Goal: Task Accomplishment & Management: Use online tool/utility

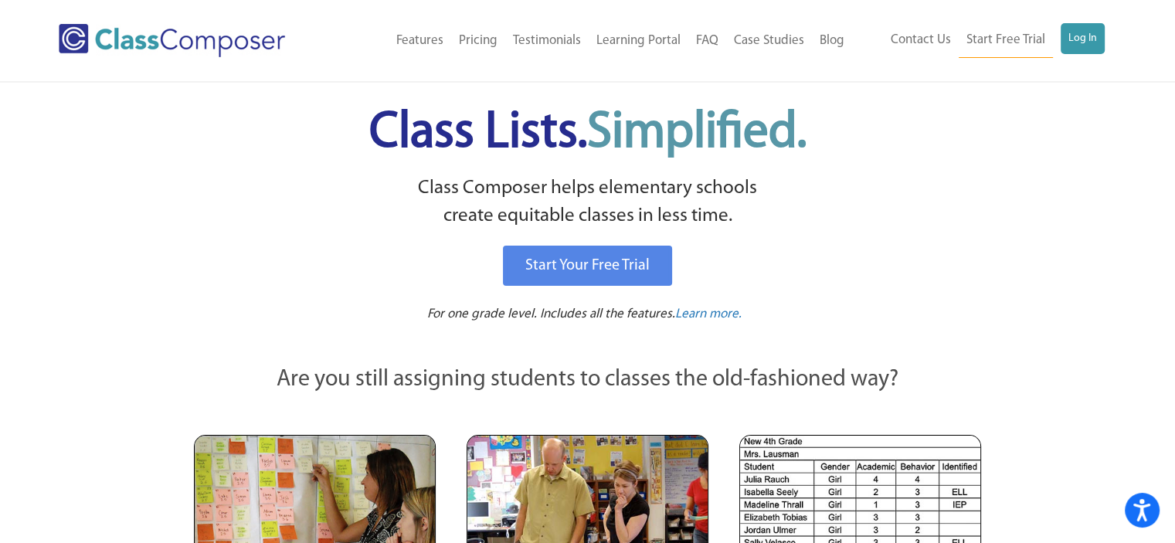
drag, startPoint x: 1094, startPoint y: 32, endPoint x: 1155, endPoint y: 152, distance: 135.1
click at [1081, 37] on link "Log In" at bounding box center [1083, 38] width 44 height 31
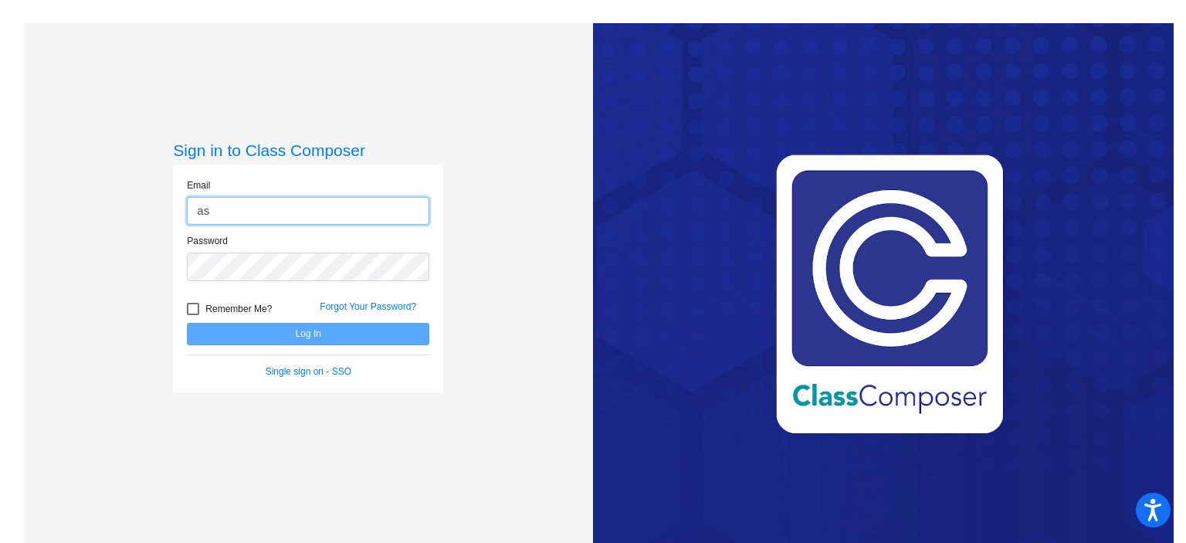
type input "asligh@cuttensd.org"
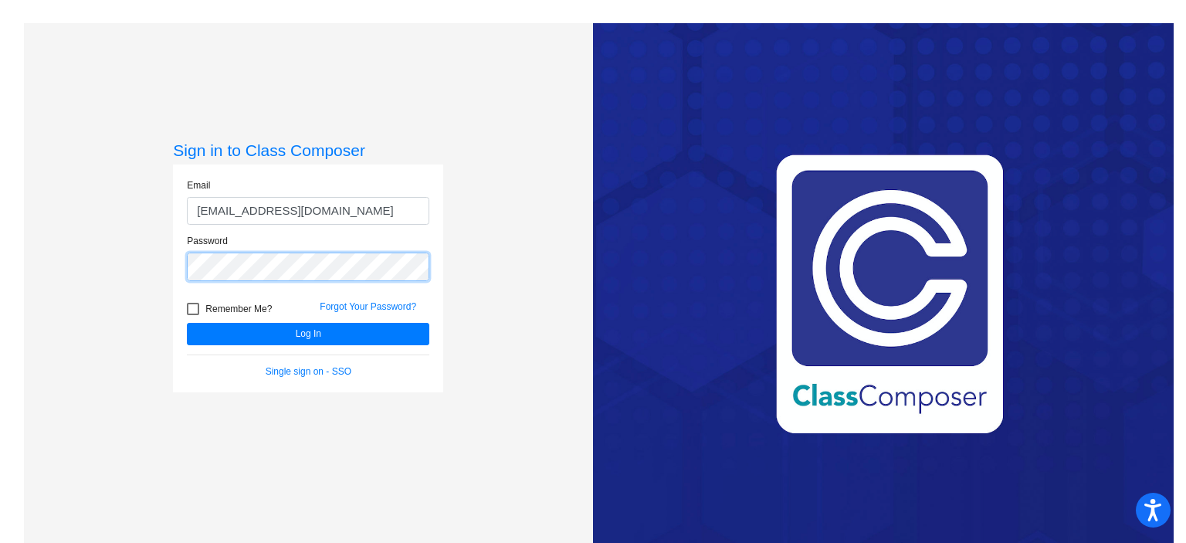
click at [187, 323] on button "Log In" at bounding box center [308, 334] width 243 height 22
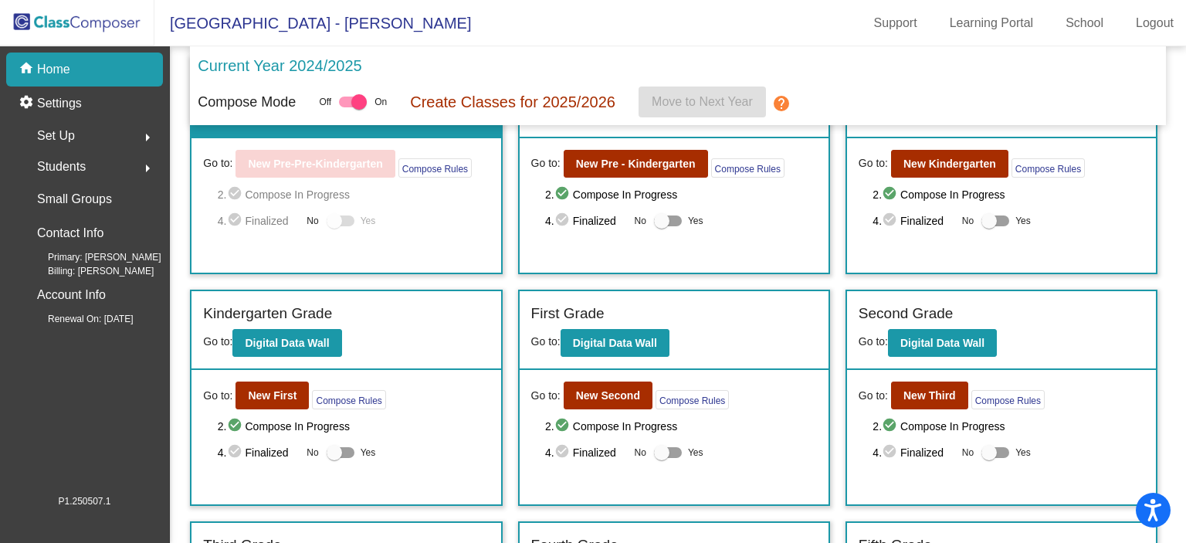
scroll to position [91, 0]
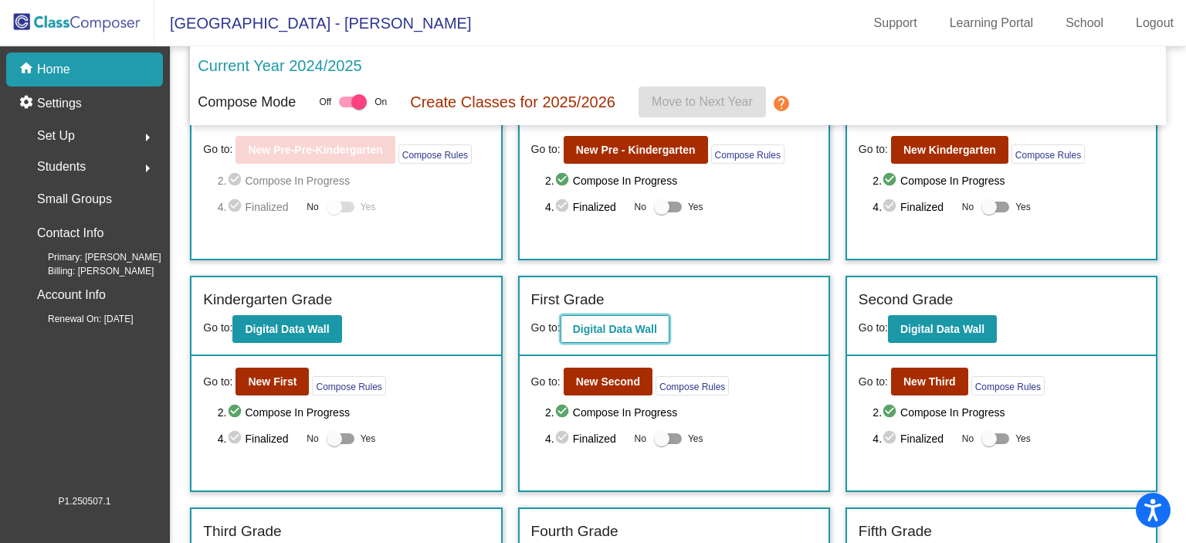
click at [649, 315] on button "Digital Data Wall" at bounding box center [615, 329] width 109 height 28
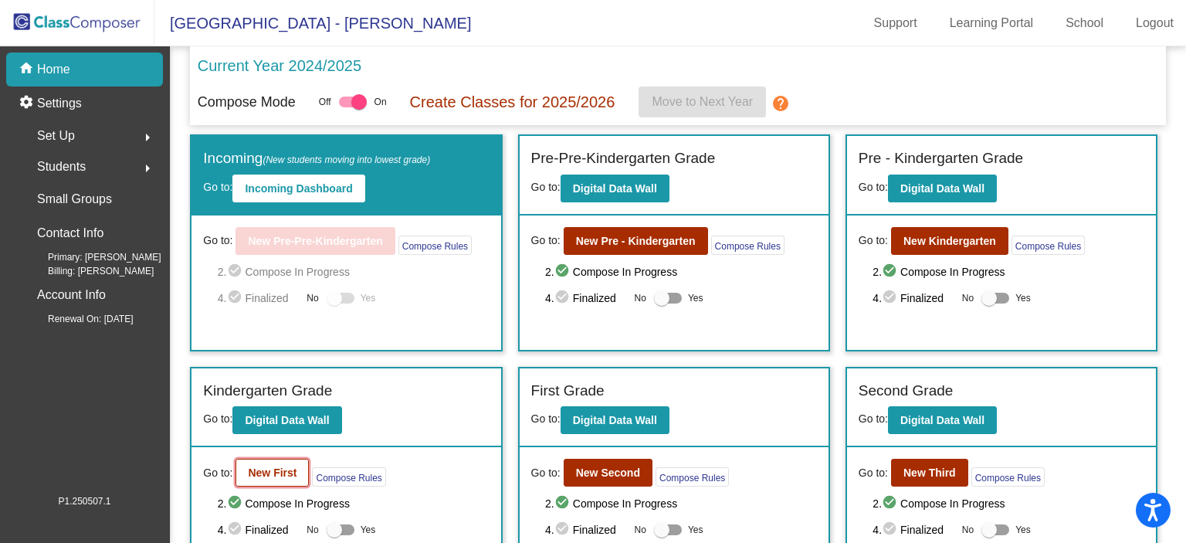
click at [287, 467] on b "New First" at bounding box center [272, 473] width 49 height 12
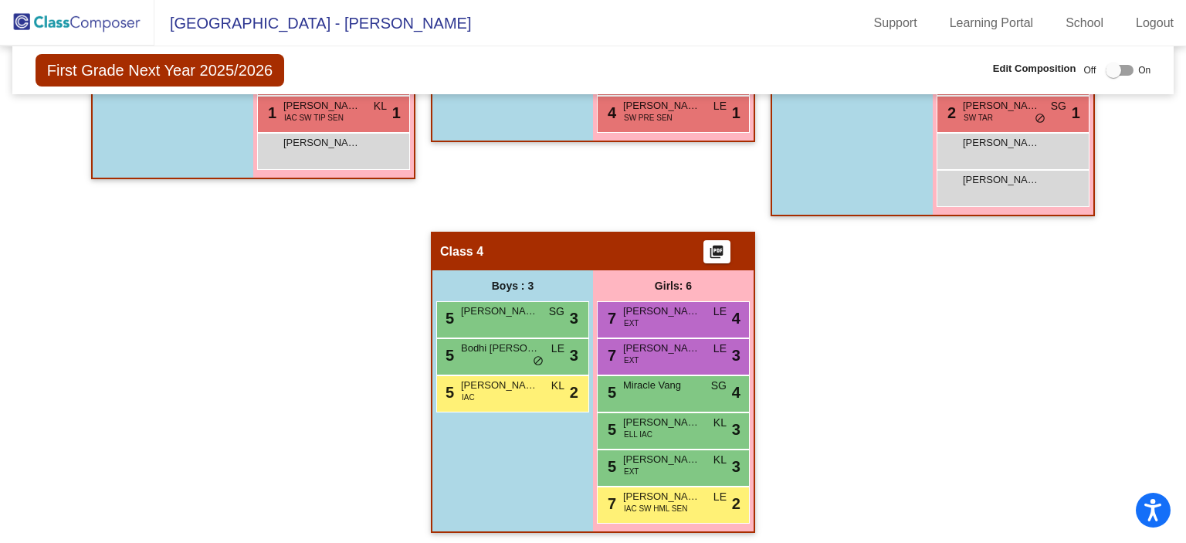
scroll to position [898, 0]
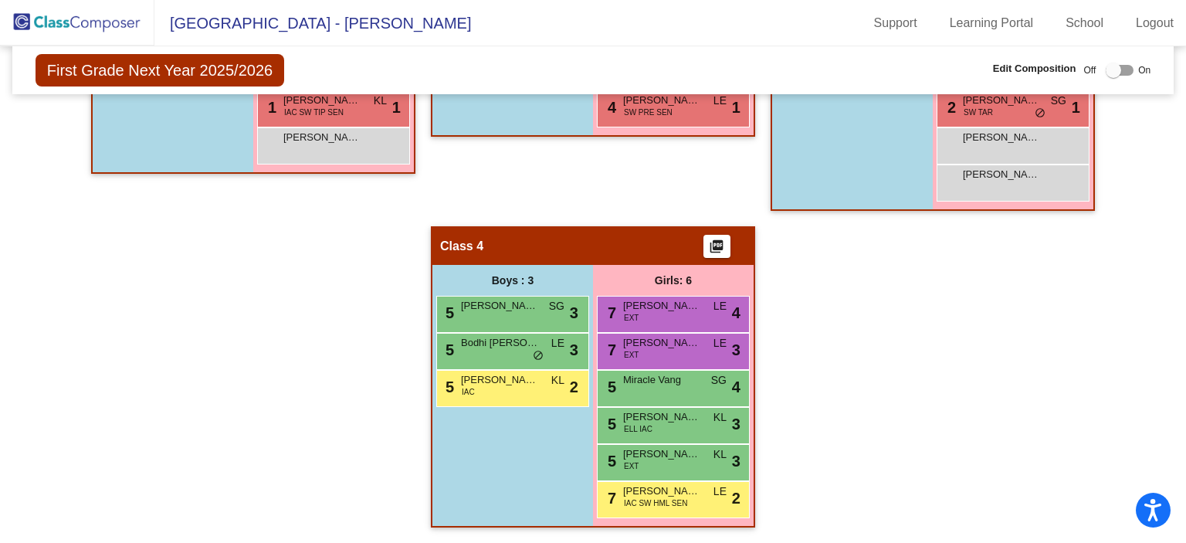
click at [1171, 439] on mat-sidenav-content "First Grade Next Year 2025/2026 Edit Composition Off On Incoming Digital Data W…" at bounding box center [593, 294] width 1186 height 497
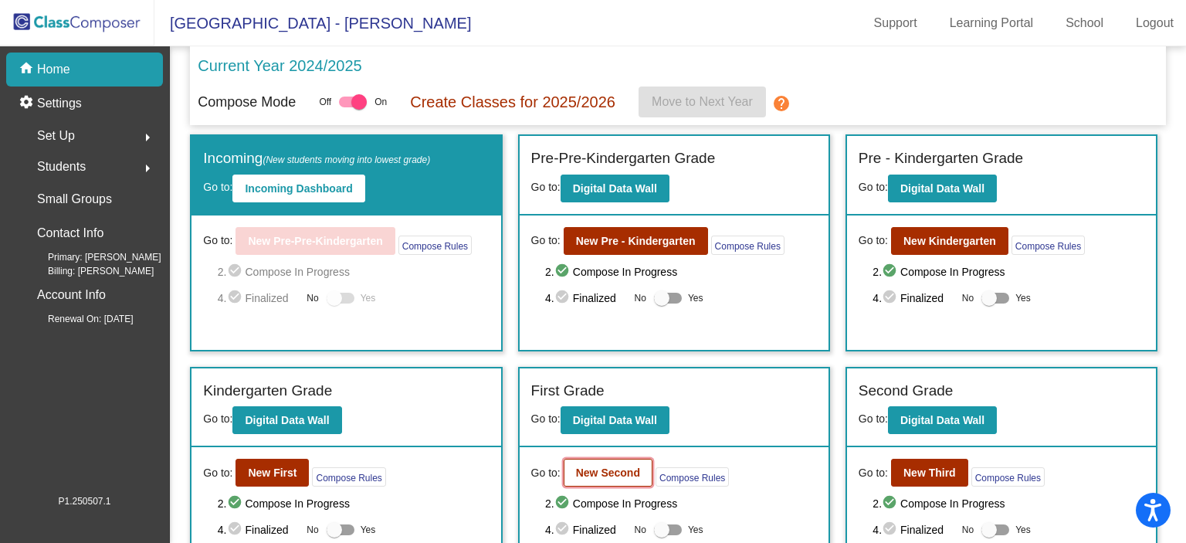
click at [613, 475] on b "New Second" at bounding box center [608, 473] width 64 height 12
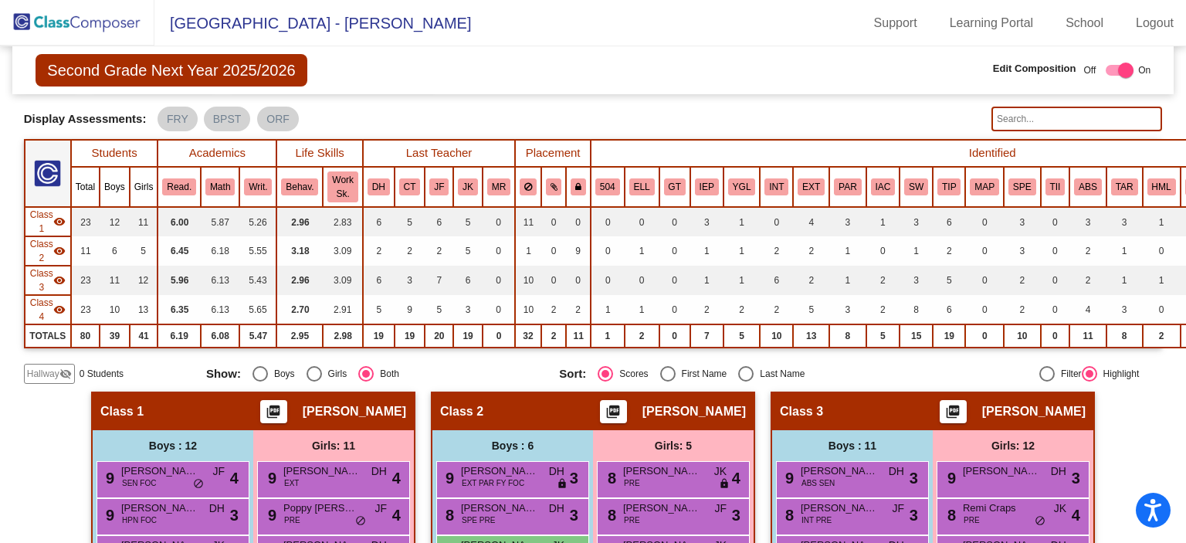
scroll to position [81, 0]
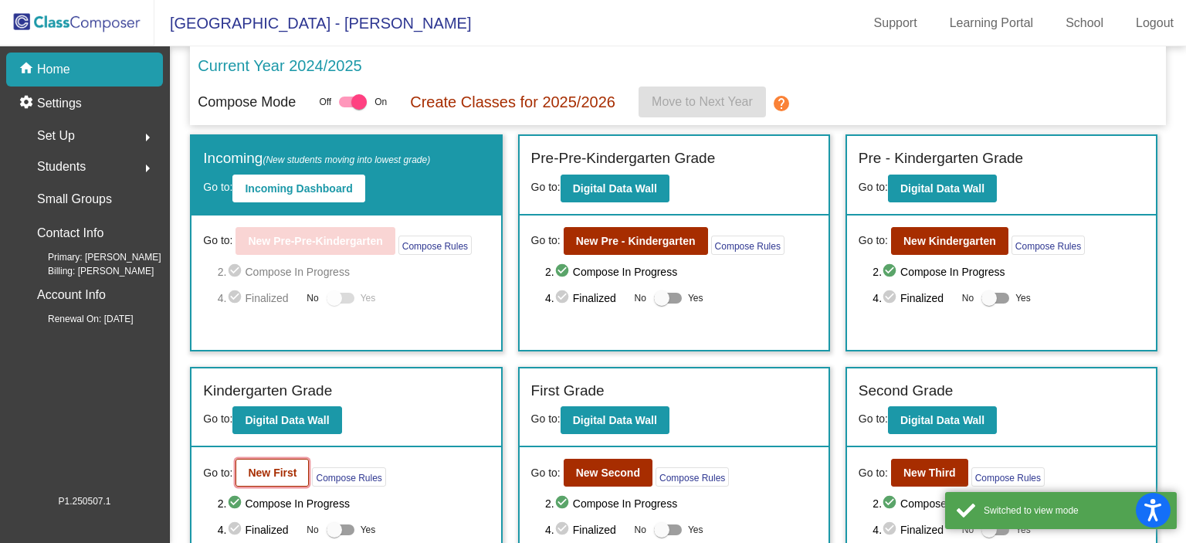
click at [290, 475] on b "New First" at bounding box center [272, 473] width 49 height 12
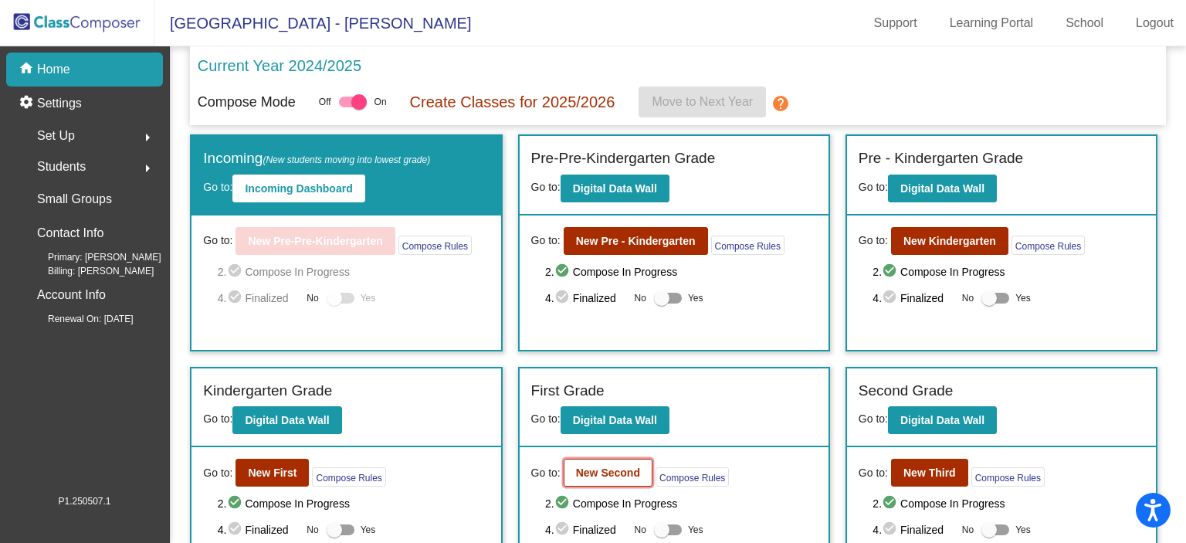
click at [630, 477] on button "New Second" at bounding box center [608, 473] width 89 height 28
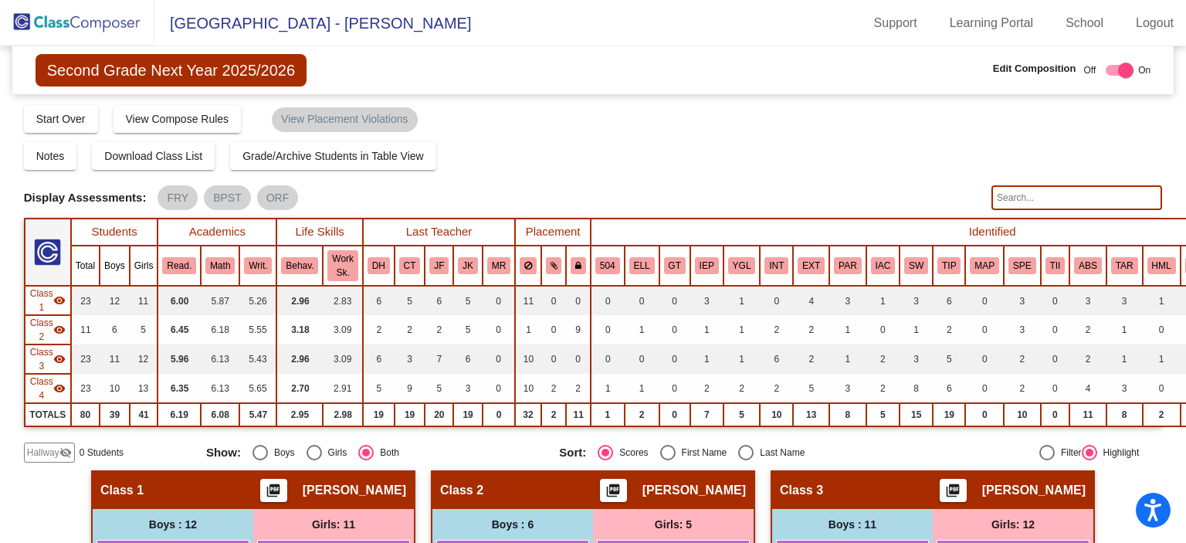
scroll to position [428, 0]
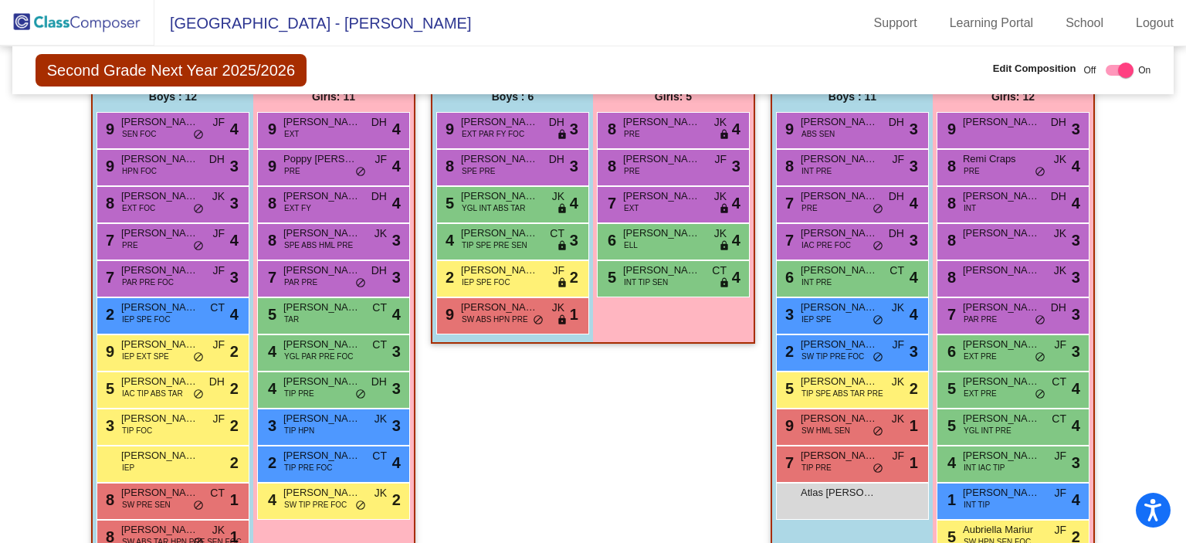
drag, startPoint x: 1185, startPoint y: 219, endPoint x: 1135, endPoint y: 335, distance: 126.7
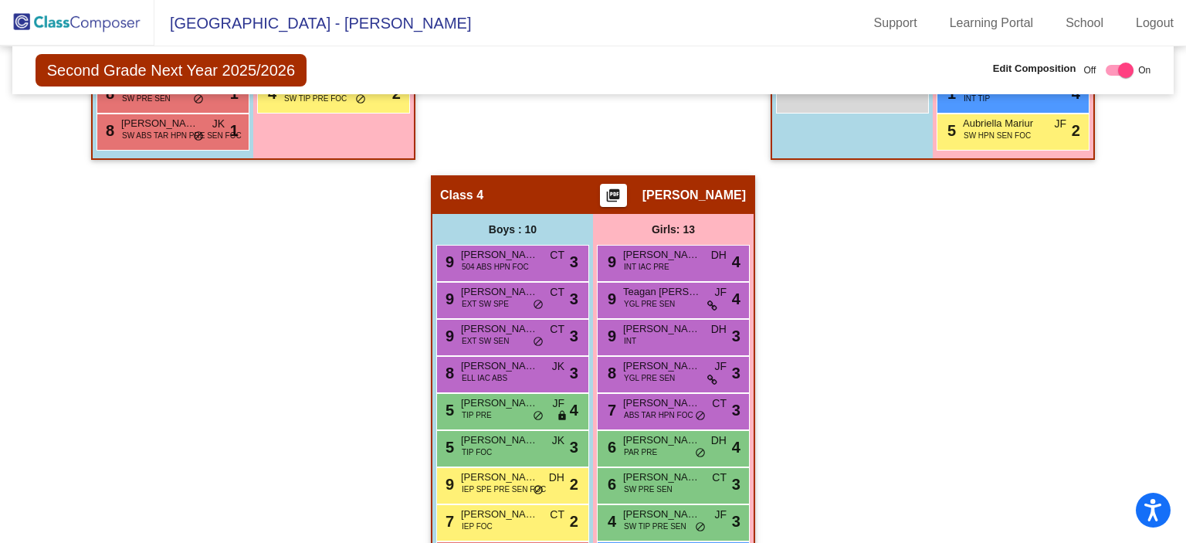
scroll to position [891, 0]
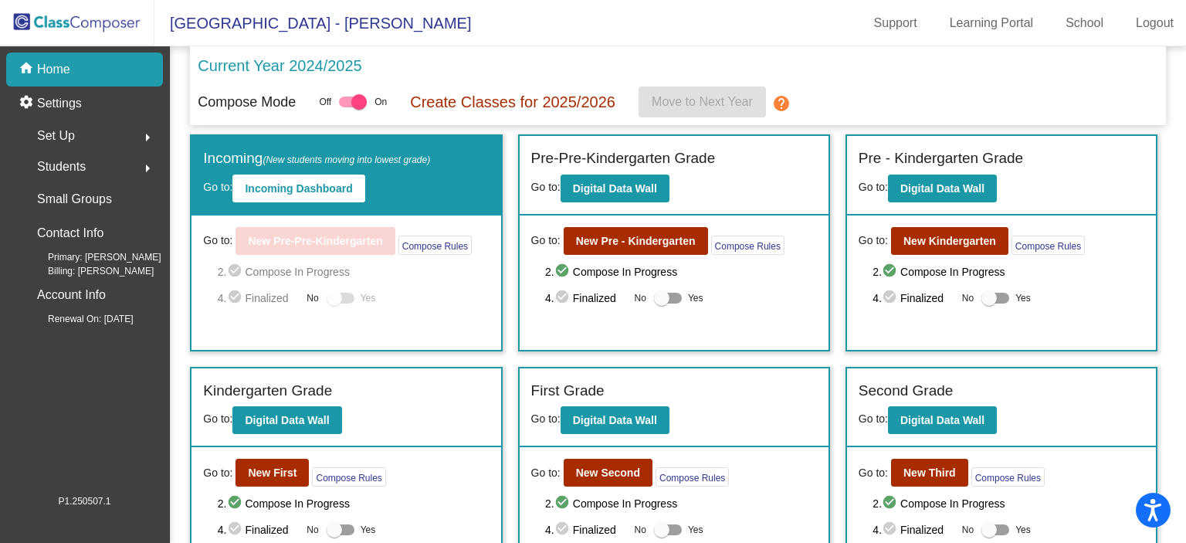
click at [1177, 223] on mat-sidenav-content "Current Year 2024/2025 Compose Mode Off On Create Classes for 2025/2026 Move to…" at bounding box center [678, 294] width 1017 height 497
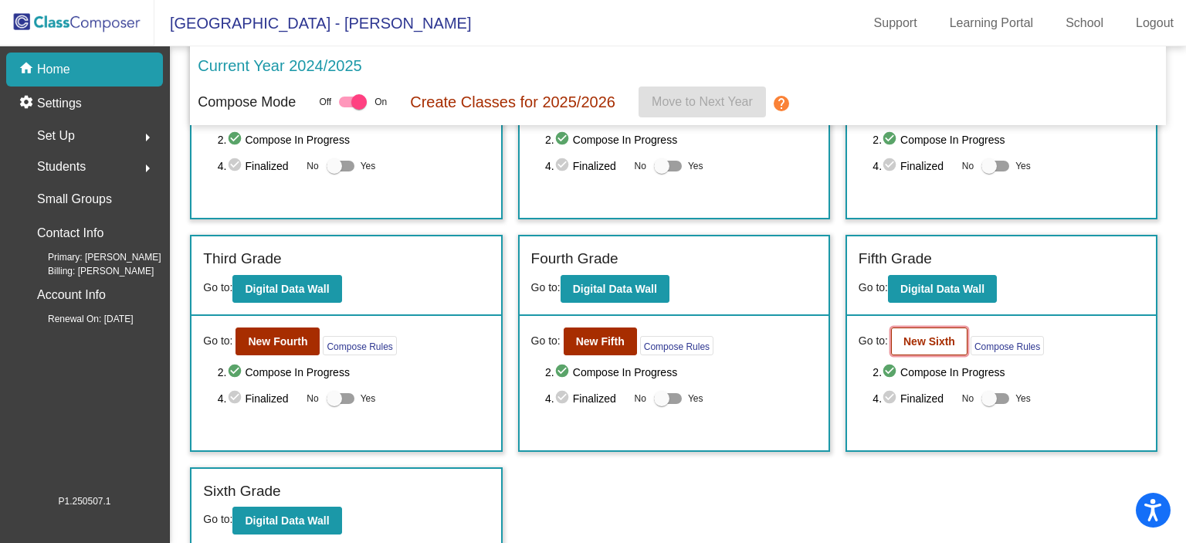
click at [914, 337] on b "New Sixth" at bounding box center [930, 341] width 52 height 12
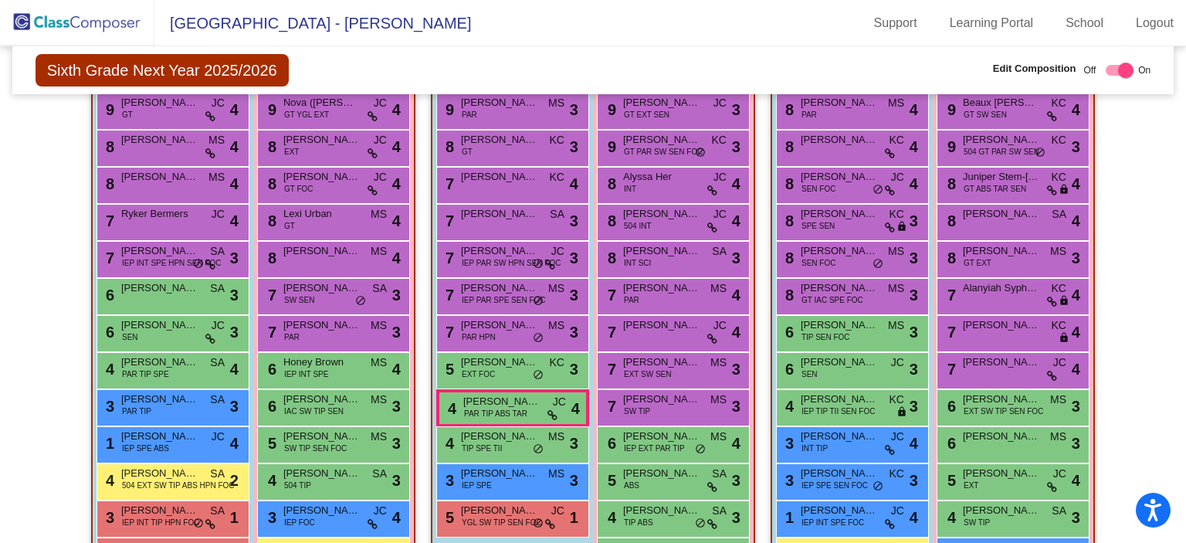
scroll to position [524, 0]
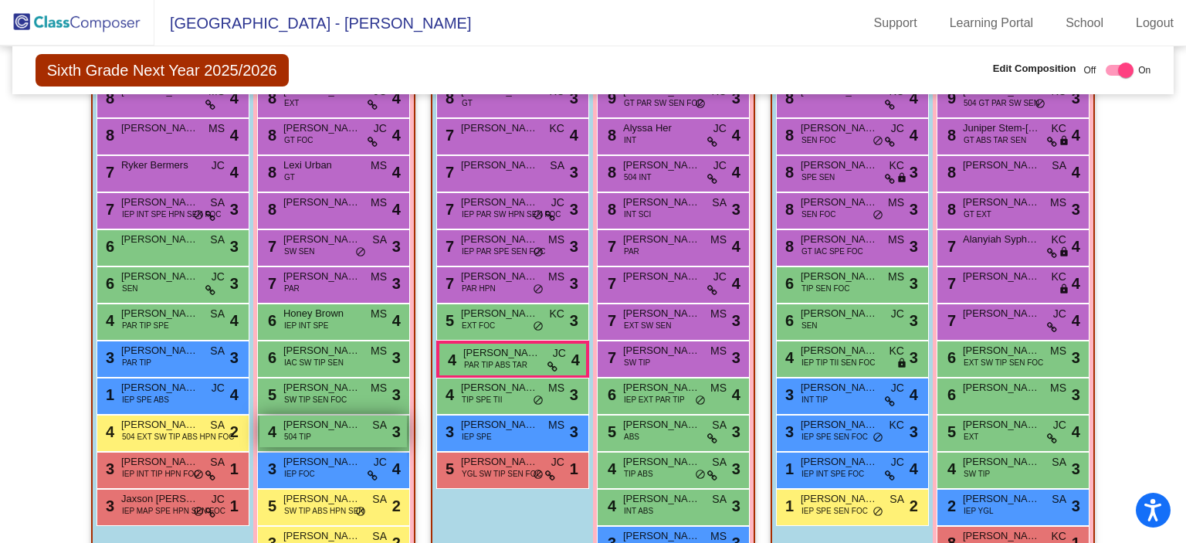
click at [338, 425] on span "Audrinna Hinrichs" at bounding box center [321, 424] width 77 height 15
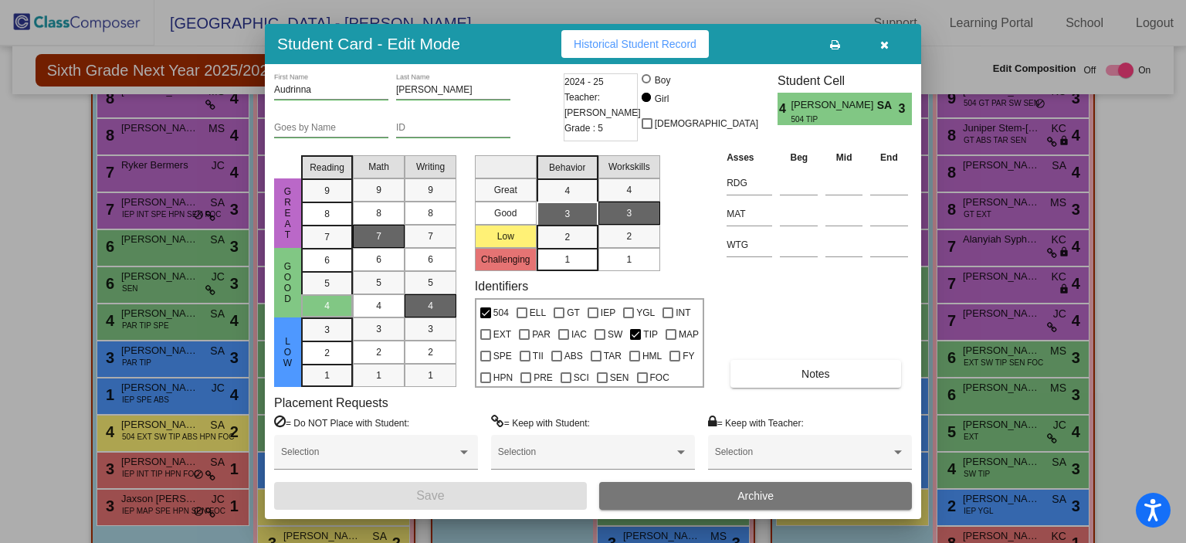
click at [825, 358] on div "Asses Beg Mid End RDG MAT WTG Notes" at bounding box center [817, 268] width 189 height 239
click at [825, 361] on button "Notes" at bounding box center [816, 374] width 170 height 28
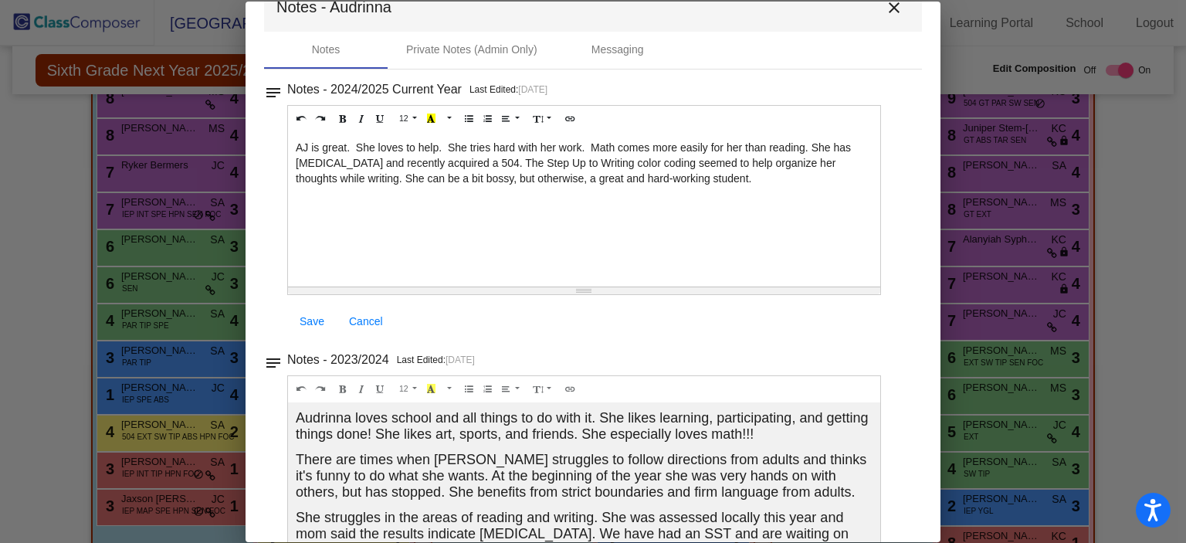
scroll to position [0, 0]
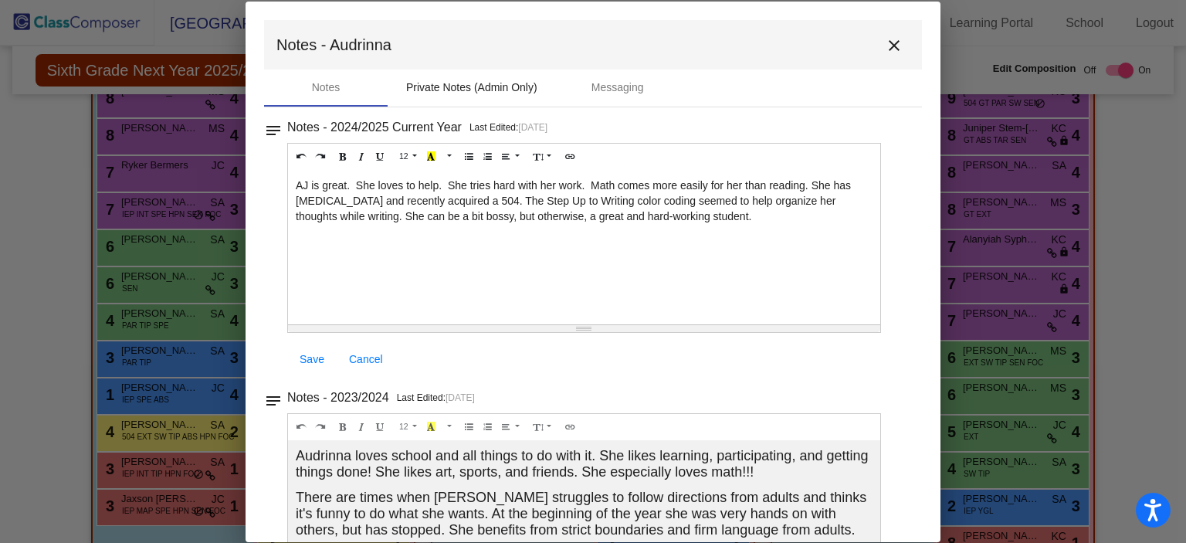
click at [497, 76] on div "Private Notes (Admin Only)" at bounding box center [472, 88] width 168 height 37
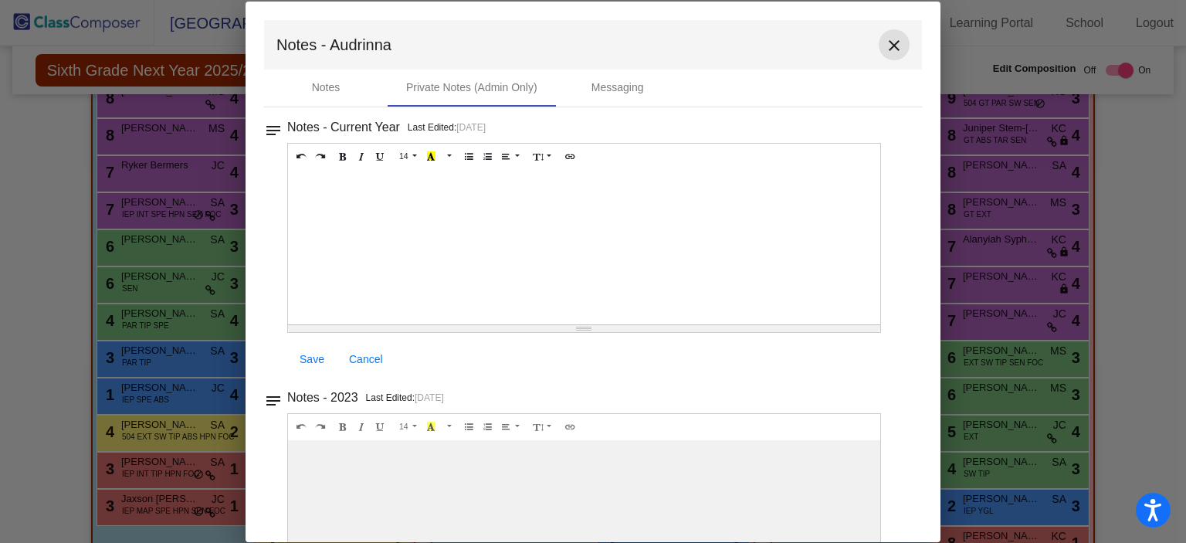
click at [897, 41] on button "close" at bounding box center [894, 44] width 31 height 31
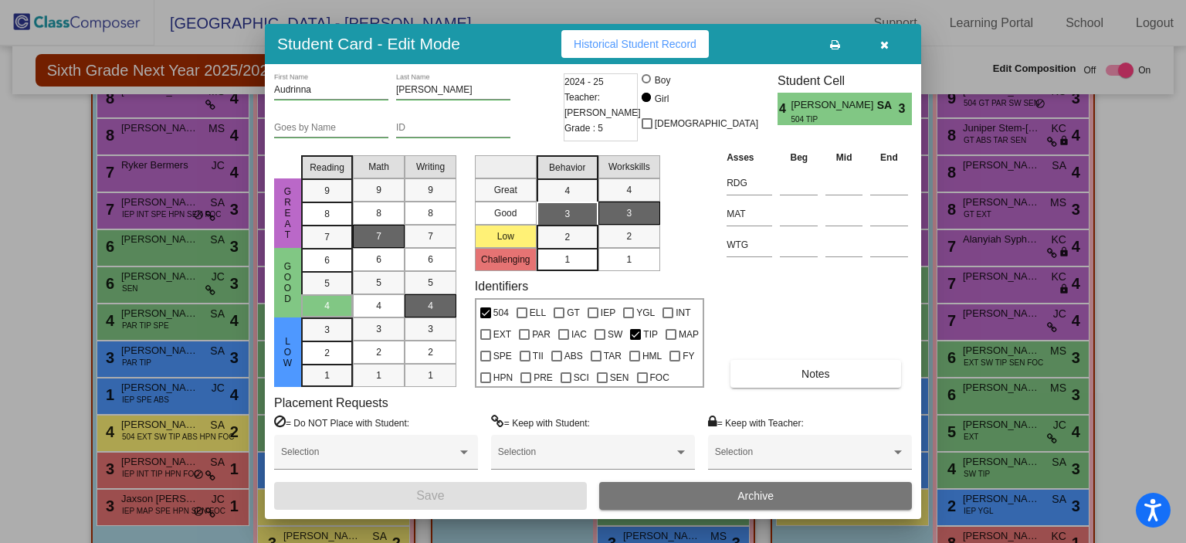
click at [881, 42] on icon "button" at bounding box center [885, 44] width 8 height 11
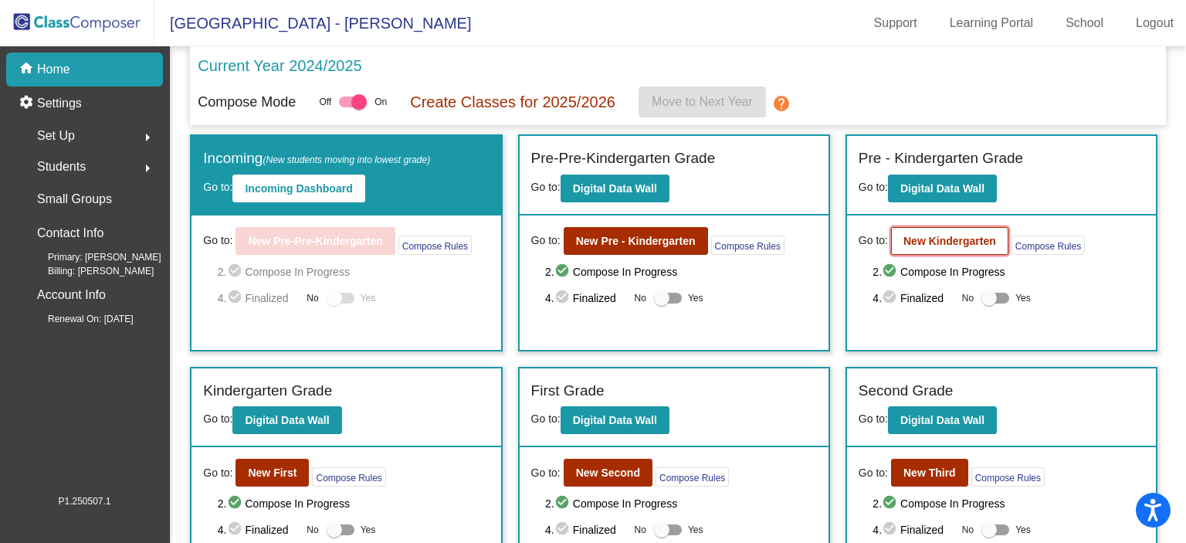
click at [960, 245] on b "New Kindergarten" at bounding box center [950, 241] width 93 height 12
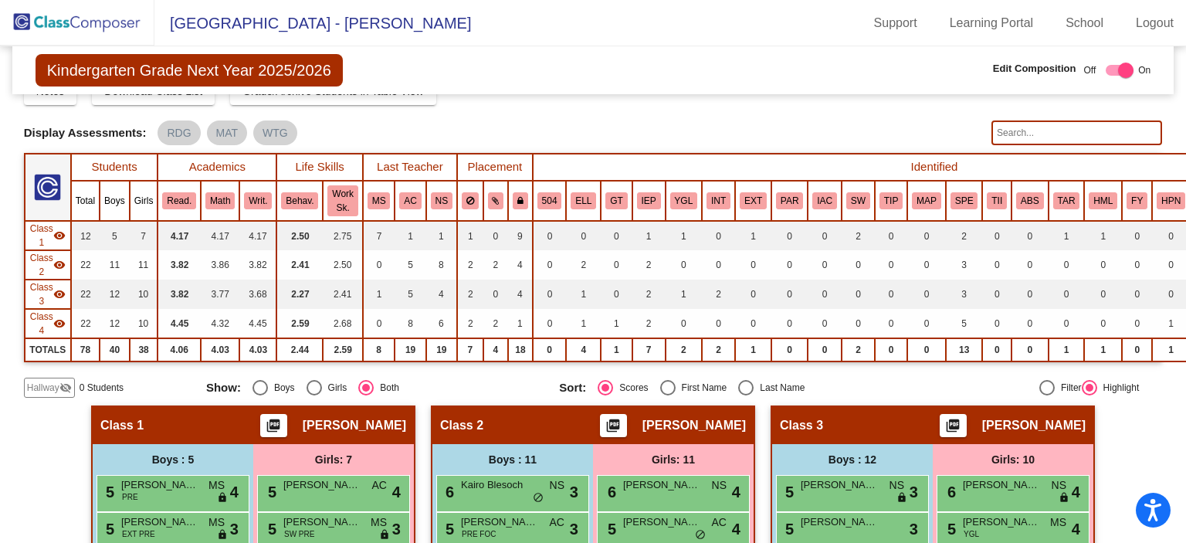
scroll to position [39, 0]
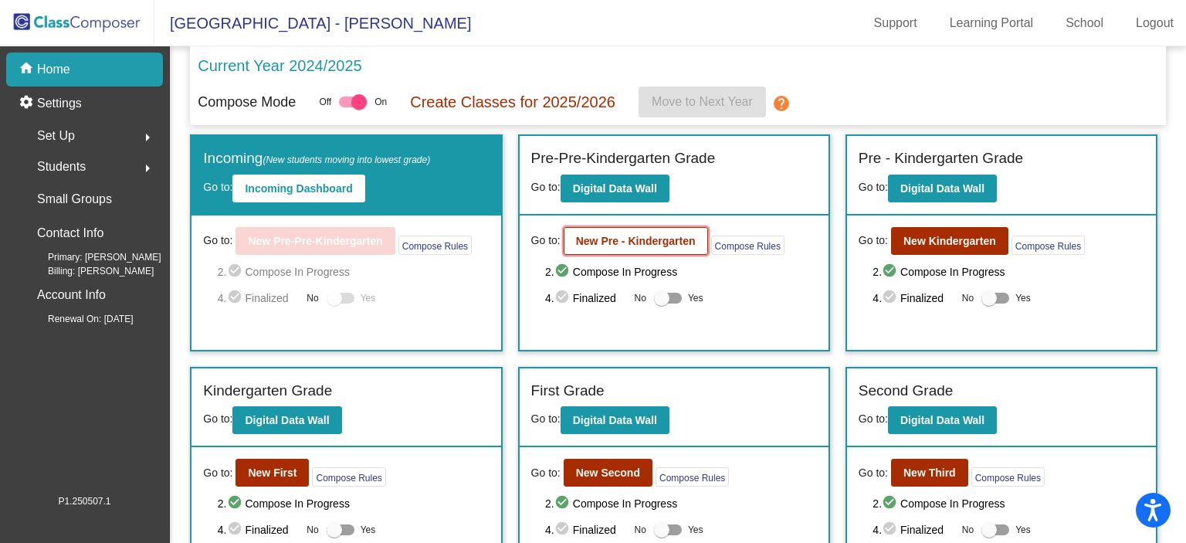
click at [618, 240] on b "New Pre - Kindergarten" at bounding box center [636, 241] width 120 height 12
